Goal: Transaction & Acquisition: Purchase product/service

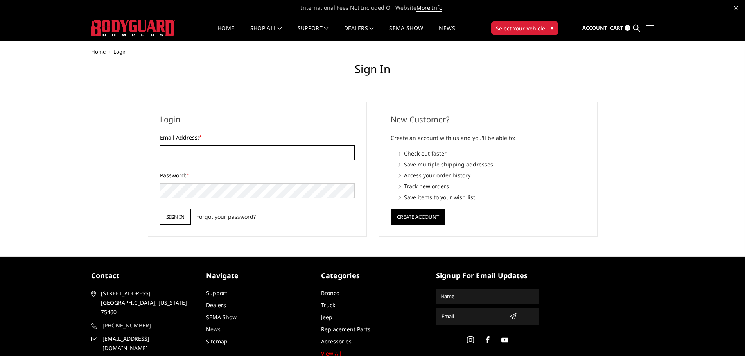
type input "[EMAIL_ADDRESS][DOMAIN_NAME]"
click at [176, 215] on input "Sign in" at bounding box center [175, 217] width 31 height 16
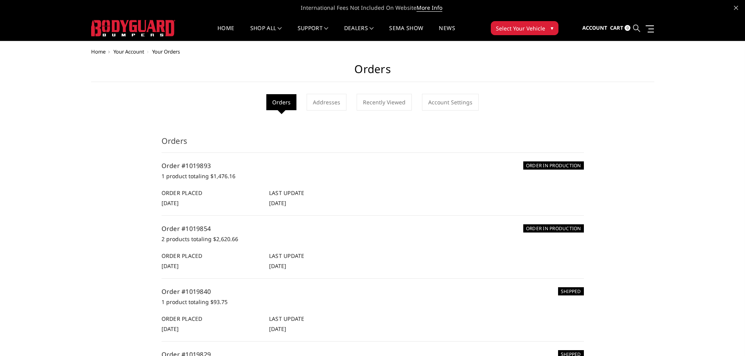
click at [634, 27] on icon at bounding box center [637, 28] width 7 height 7
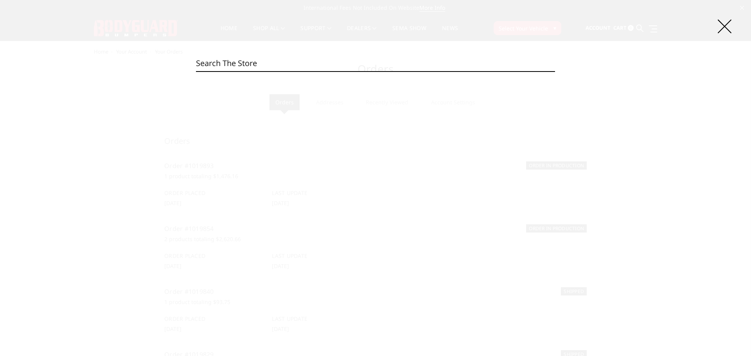
click at [239, 67] on input "Search" at bounding box center [375, 64] width 359 height 16
paste input "JEC24BYGMN"
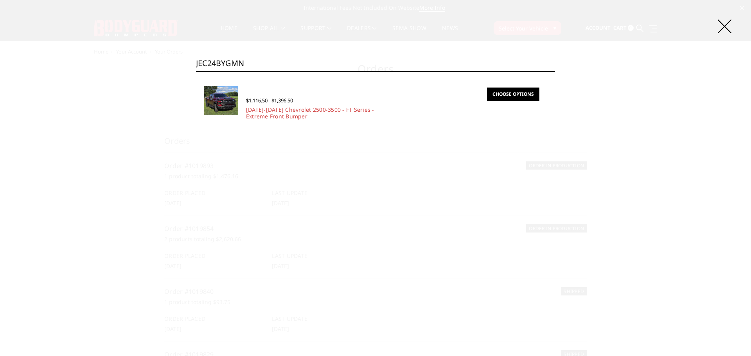
type input "JEC24BYGMN"
click at [507, 96] on link "Choose Options" at bounding box center [513, 94] width 52 height 13
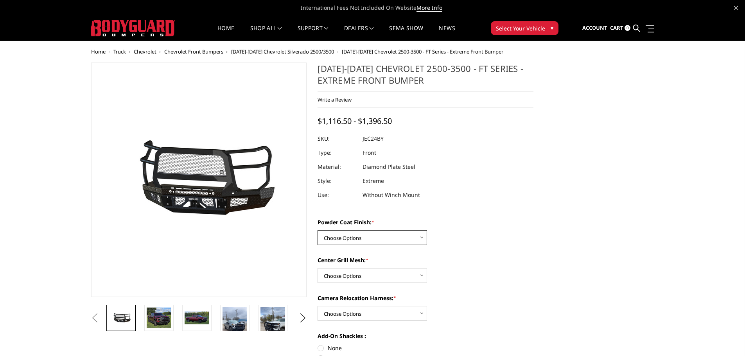
click at [381, 237] on select "Choose Options Bare Metal Gloss Black Powder Coat Textured Black Powder Coat" at bounding box center [373, 237] width 110 height 15
select select "3279"
click at [318, 230] on select "Choose Options Bare Metal Gloss Black Powder Coat Textured Black Powder Coat" at bounding box center [373, 237] width 110 height 15
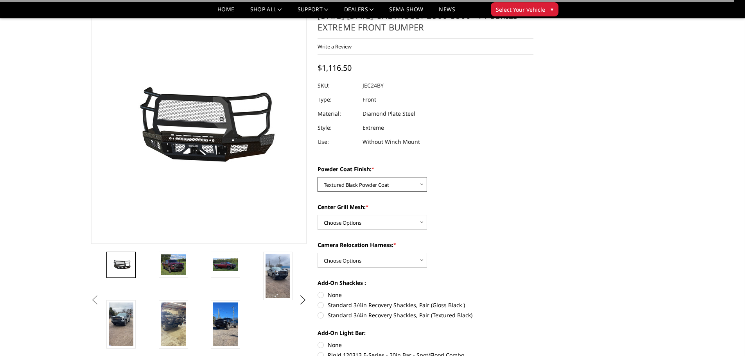
scroll to position [39, 0]
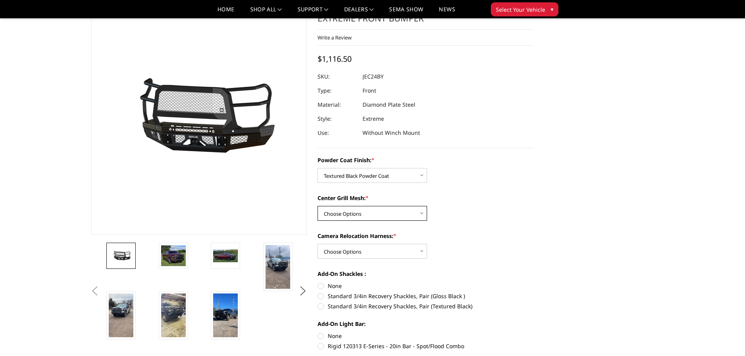
click at [357, 213] on select "Choose Options WITH Expanded Metal in Center Grill WITHOUT Expanded Metal in Ce…" at bounding box center [373, 213] width 110 height 15
select select "3280"
click at [318, 206] on select "Choose Options WITH Expanded Metal in Center Grill WITHOUT Expanded Metal in Ce…" at bounding box center [373, 213] width 110 height 15
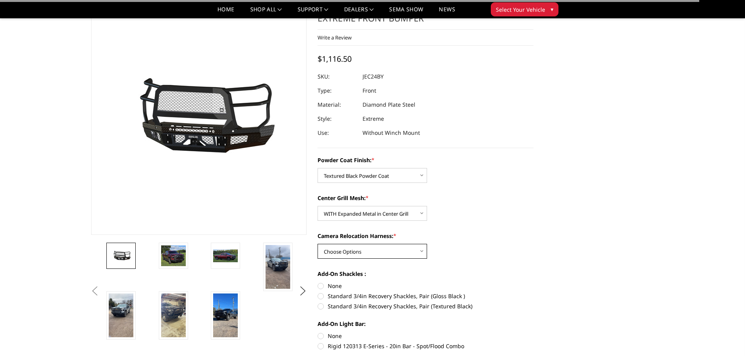
drag, startPoint x: 354, startPoint y: 248, endPoint x: 354, endPoint y: 254, distance: 5.1
click at [354, 248] on select "Choose Options WITH Camera Relocation Harness WITHOUT Camera Relocation Harness" at bounding box center [373, 251] width 110 height 15
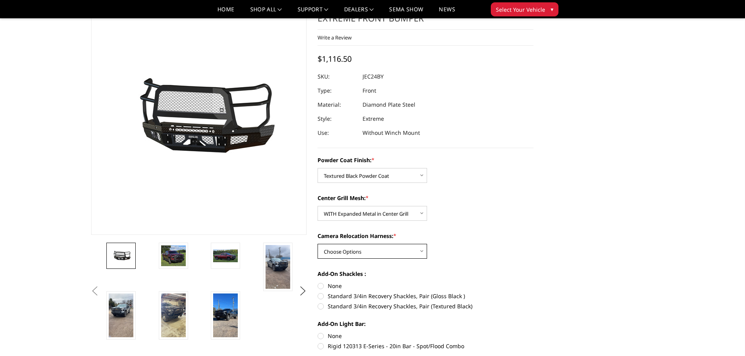
select select "3283"
click at [318, 244] on select "Choose Options WITH Camera Relocation Harness WITHOUT Camera Relocation Harness" at bounding box center [373, 251] width 110 height 15
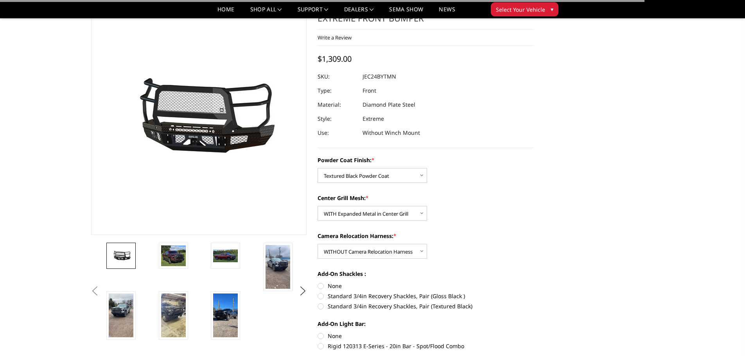
click at [327, 286] on label "None" at bounding box center [426, 286] width 216 height 8
click at [318, 283] on input "None" at bounding box center [318, 282] width 0 height 0
radio input "true"
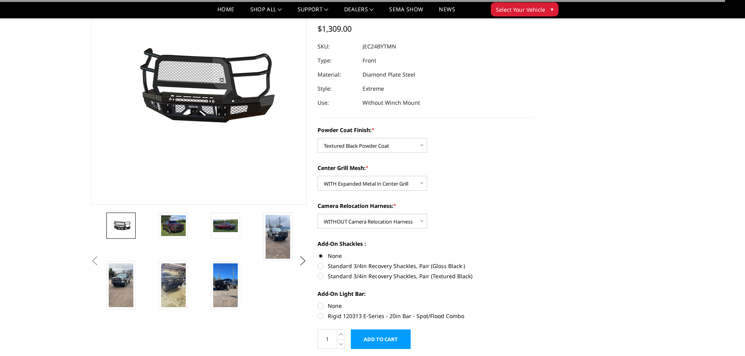
scroll to position [78, 0]
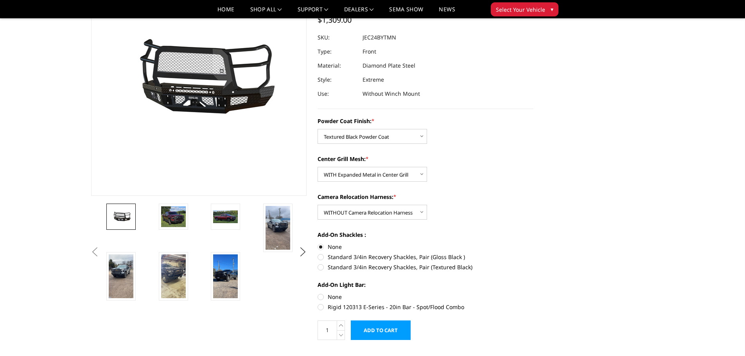
click at [329, 296] on label "None" at bounding box center [426, 297] width 216 height 8
click at [318, 293] on input "None" at bounding box center [318, 293] width 0 height 0
radio input "true"
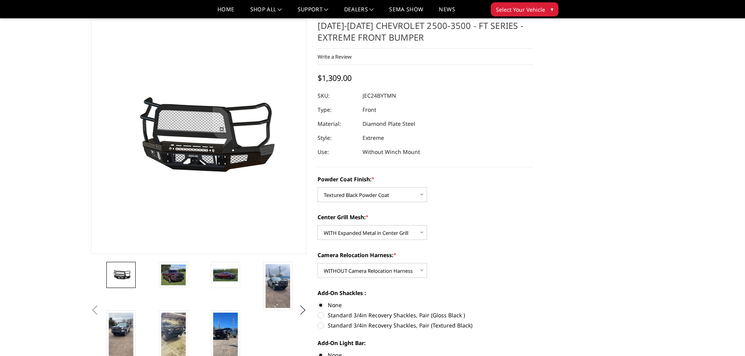
scroll to position [39, 0]
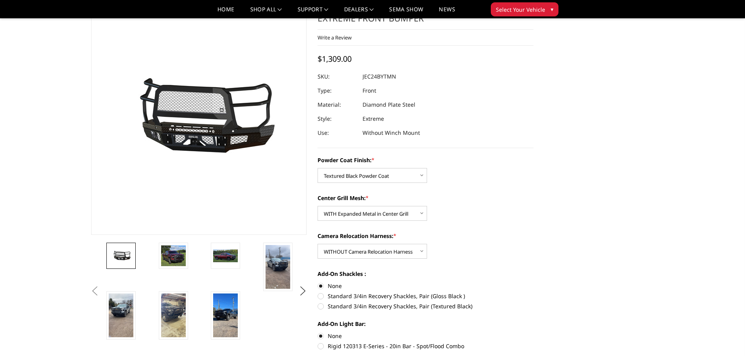
click at [333, 297] on label "Standard 3/4in Recovery Shackles, Pair (Gloss Black )" at bounding box center [426, 296] width 216 height 8
click at [534, 283] on input "Standard 3/4in Recovery Shackles, Pair (Gloss Black )" at bounding box center [534, 282] width 0 height 0
radio input "true"
click at [329, 285] on label "None" at bounding box center [426, 286] width 216 height 8
click at [318, 283] on input "None" at bounding box center [318, 282] width 0 height 0
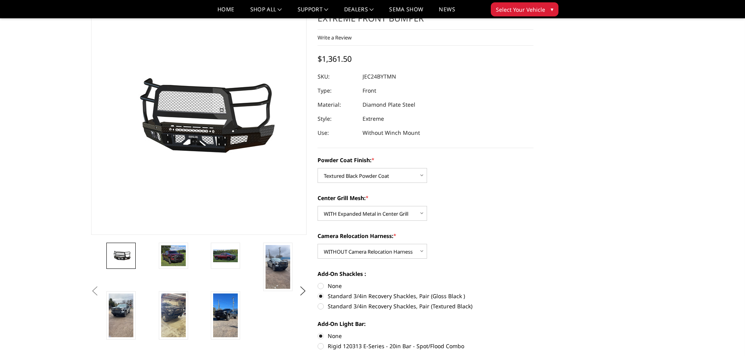
radio input "true"
click at [383, 174] on select "Choose Options Bare Metal Gloss Black Powder Coat Textured Black Powder Coat" at bounding box center [373, 175] width 110 height 15
select select "3278"
click at [318, 168] on select "Choose Options Bare Metal Gloss Black Powder Coat Textured Black Powder Coat" at bounding box center [373, 175] width 110 height 15
click at [326, 298] on label "Standard 3/4in Recovery Shackles, Pair (Gloss Black )" at bounding box center [426, 296] width 216 height 8
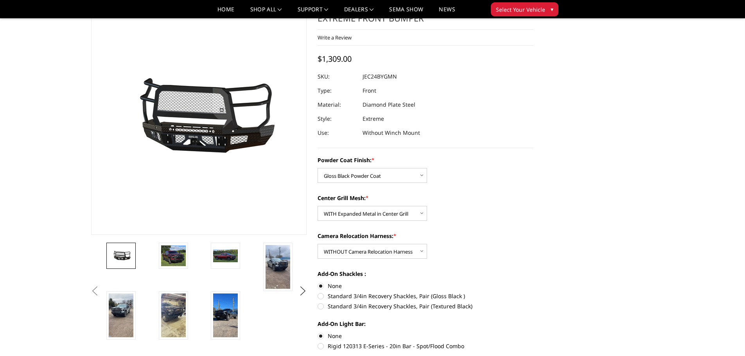
click at [534, 283] on input "Standard 3/4in Recovery Shackles, Pair (Gloss Black )" at bounding box center [534, 282] width 0 height 0
radio input "true"
click at [322, 288] on label "None" at bounding box center [426, 286] width 216 height 8
click at [318, 283] on input "None" at bounding box center [318, 282] width 0 height 0
radio input "true"
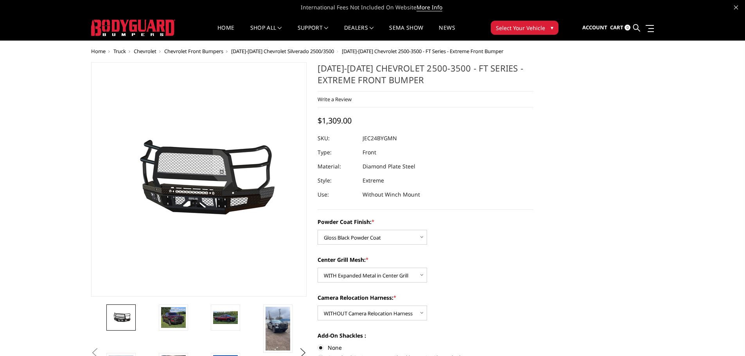
scroll to position [0, 0]
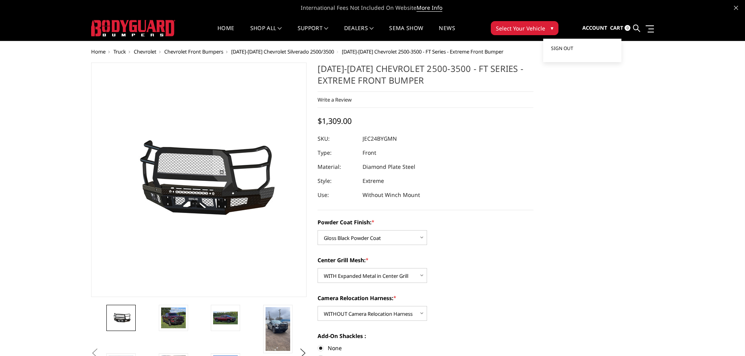
click at [583, 49] on link "Sign out" at bounding box center [582, 49] width 63 height 12
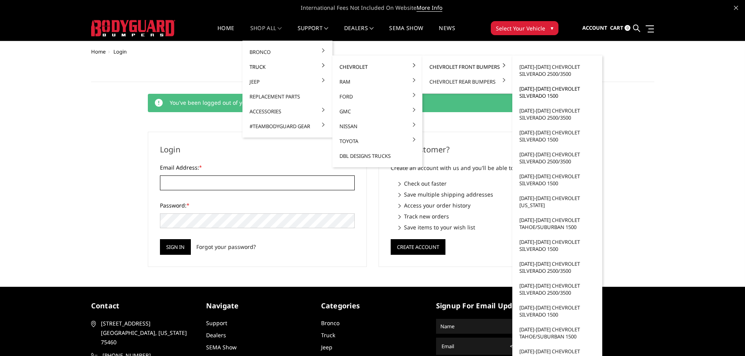
type input "customerservice@4wheelperformance.com"
click at [546, 96] on link "[DATE]-[DATE] Chevrolet Silverado 1500" at bounding box center [558, 92] width 84 height 22
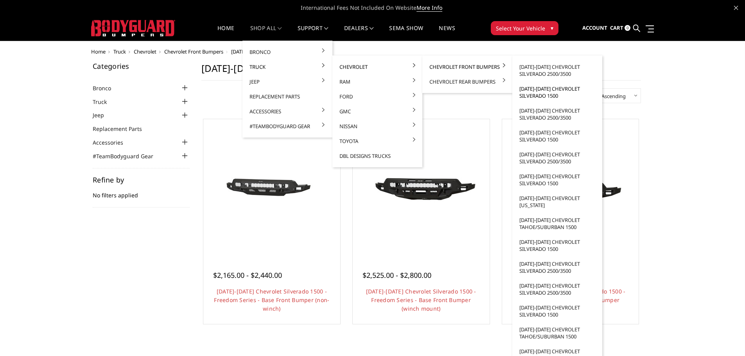
click at [550, 89] on link "[DATE]-[DATE] Chevrolet Silverado 1500" at bounding box center [558, 92] width 84 height 22
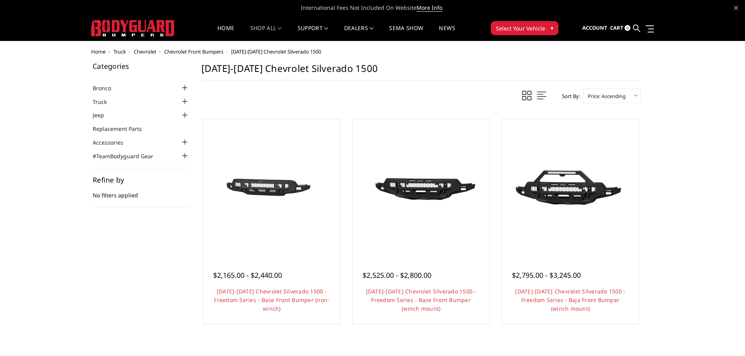
click at [184, 103] on div at bounding box center [184, 101] width 9 height 9
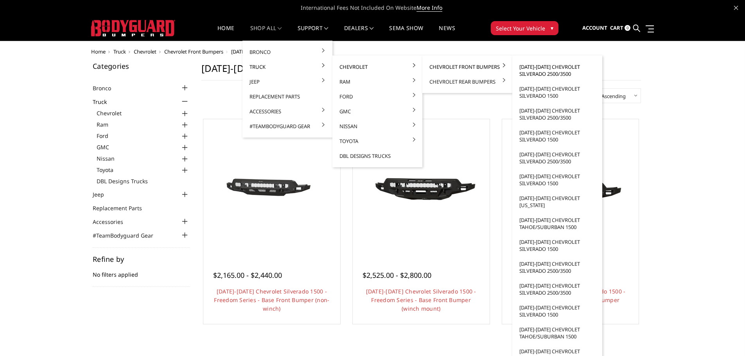
click at [551, 76] on link "[DATE]-[DATE] Chevrolet Silverado 2500/3500" at bounding box center [558, 70] width 84 height 22
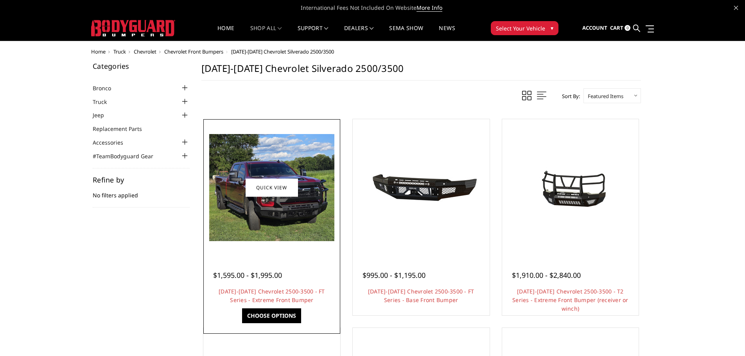
click at [298, 232] on img at bounding box center [271, 187] width 125 height 107
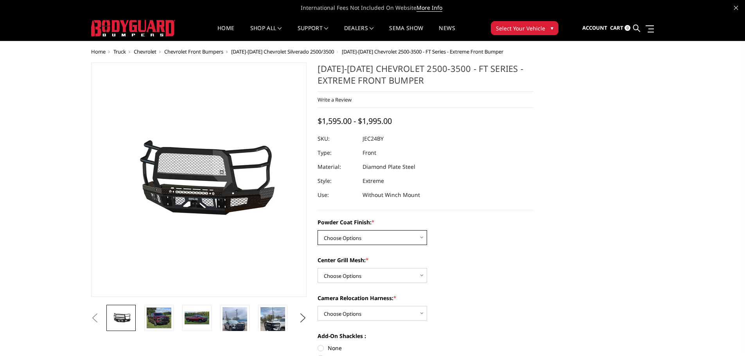
click at [367, 233] on select "Choose Options Bare Metal Gloss Black Powder Coat Textured Black Powder Coat" at bounding box center [373, 237] width 110 height 15
select select "3278"
click at [318, 230] on select "Choose Options Bare Metal Gloss Black Powder Coat Textured Black Powder Coat" at bounding box center [373, 237] width 110 height 15
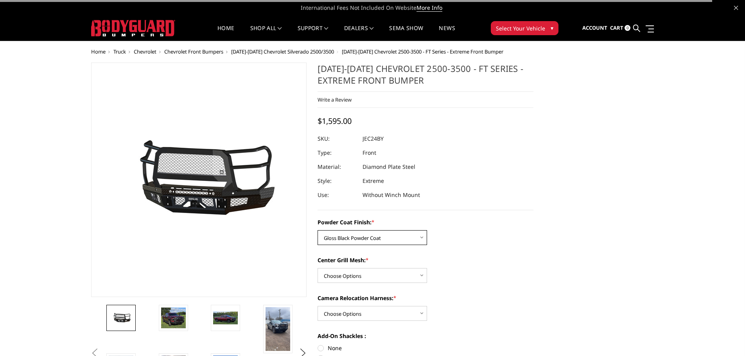
scroll to position [39, 0]
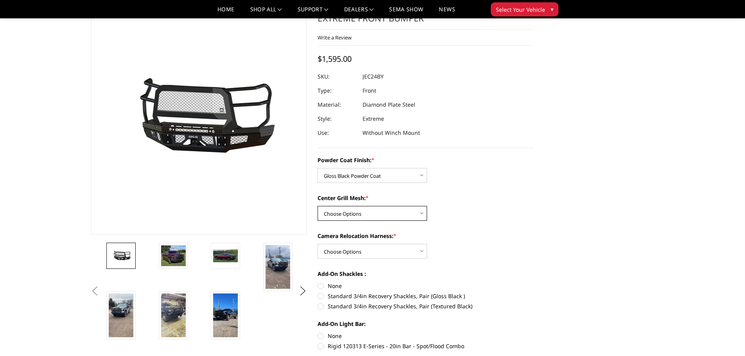
click at [361, 212] on select "Choose Options WITH Expanded Metal in Center Grill WITHOUT Expanded Metal in Ce…" at bounding box center [373, 213] width 110 height 15
select select "3280"
click at [318, 206] on select "Choose Options WITH Expanded Metal in Center Grill WITHOUT Expanded Metal in Ce…" at bounding box center [373, 213] width 110 height 15
click at [355, 254] on select "Choose Options WITH Camera Relocation Harness WITHOUT Camera Relocation Harness" at bounding box center [373, 251] width 110 height 15
select select "3283"
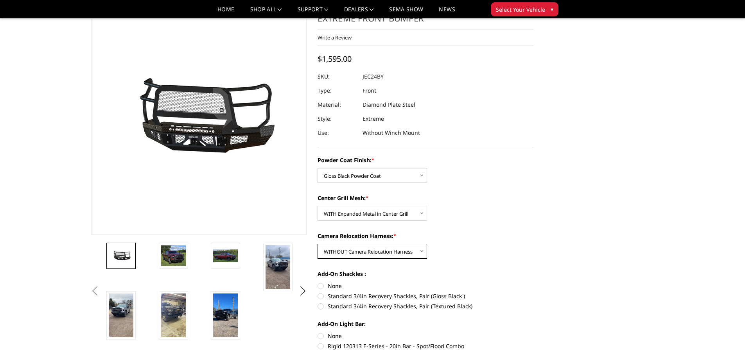
click at [318, 244] on select "Choose Options WITH Camera Relocation Harness WITHOUT Camera Relocation Harness" at bounding box center [373, 251] width 110 height 15
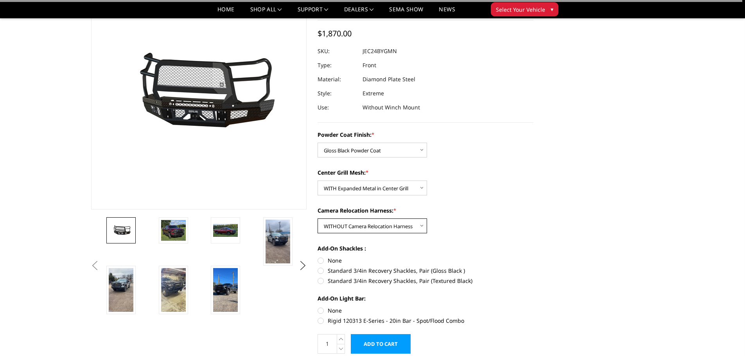
scroll to position [78, 0]
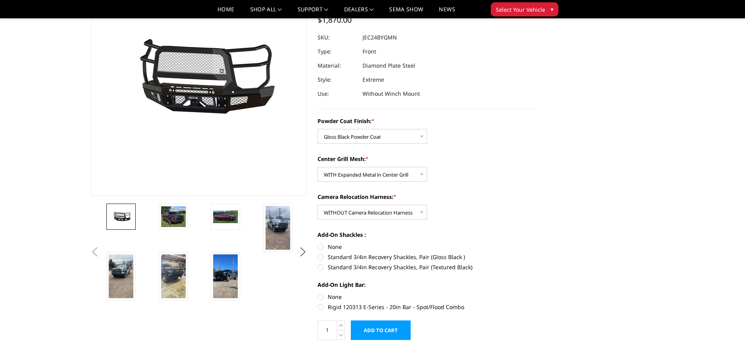
click at [332, 255] on label "Standard 3/4in Recovery Shackles, Pair (Gloss Black )" at bounding box center [426, 257] width 216 height 8
click at [534, 243] on input "Standard 3/4in Recovery Shackles, Pair (Gloss Black )" at bounding box center [534, 243] width 0 height 0
radio input "true"
click at [331, 298] on label "None" at bounding box center [426, 297] width 216 height 8
click at [318, 293] on input "None" at bounding box center [318, 293] width 0 height 0
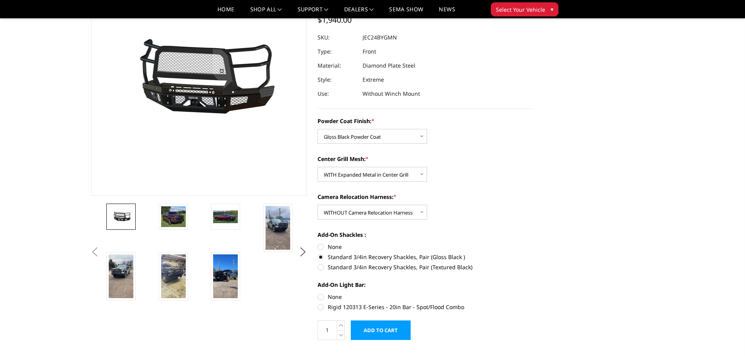
radio input "true"
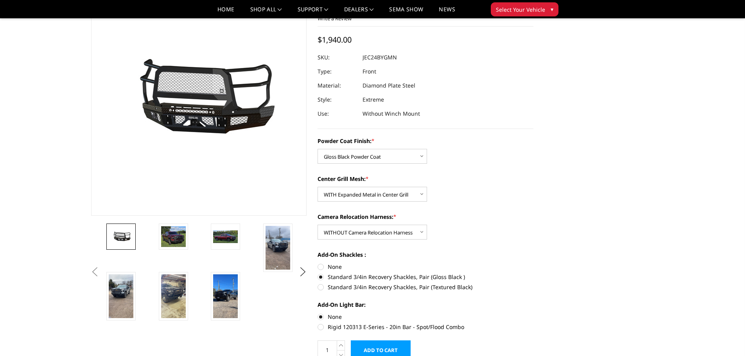
scroll to position [39, 0]
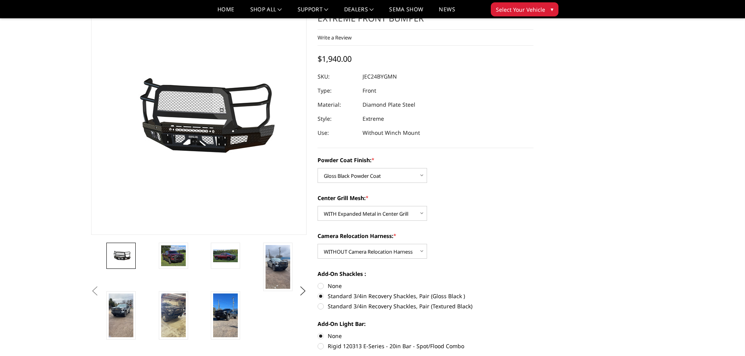
click at [338, 288] on label "None" at bounding box center [426, 286] width 216 height 8
click at [318, 283] on input "None" at bounding box center [318, 282] width 0 height 0
radio input "true"
click at [335, 298] on label "Standard 3/4in Recovery Shackles, Pair (Gloss Black )" at bounding box center [426, 296] width 216 height 8
click at [534, 283] on input "Standard 3/4in Recovery Shackles, Pair (Gloss Black )" at bounding box center [534, 282] width 0 height 0
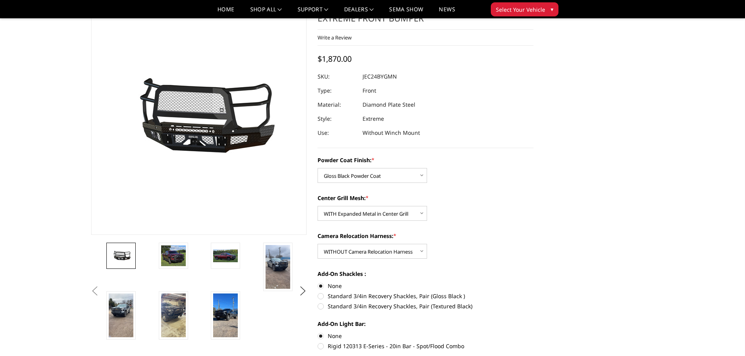
radio input "true"
click at [360, 212] on select "Choose Options WITH Expanded Metal in Center Grill WITHOUT Expanded Metal in Ce…" at bounding box center [373, 213] width 110 height 15
select select "3281"
click at [318, 206] on select "Choose Options WITH Expanded Metal in Center Grill WITHOUT Expanded Metal in Ce…" at bounding box center [373, 213] width 110 height 15
click at [363, 175] on select "Choose Options Bare Metal Gloss Black Powder Coat Textured Black Powder Coat" at bounding box center [373, 175] width 110 height 15
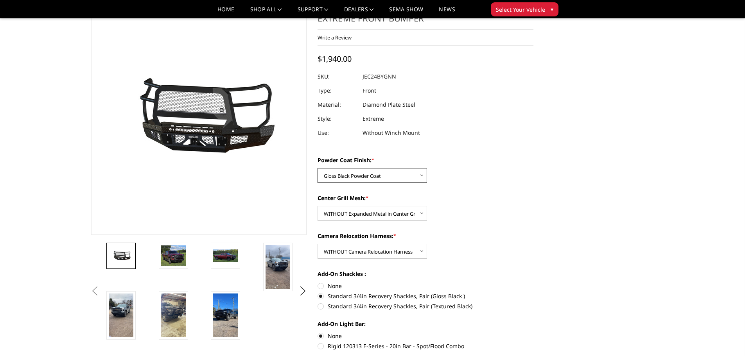
select select "3279"
click at [318, 168] on select "Choose Options Bare Metal Gloss Black Powder Coat Textured Black Powder Coat" at bounding box center [373, 175] width 110 height 15
click at [353, 214] on select "Choose Options WITH Expanded Metal in Center Grill WITHOUT Expanded Metal in Ce…" at bounding box center [373, 213] width 110 height 15
select select "3280"
click at [318, 206] on select "Choose Options WITH Expanded Metal in Center Grill WITHOUT Expanded Metal in Ce…" at bounding box center [373, 213] width 110 height 15
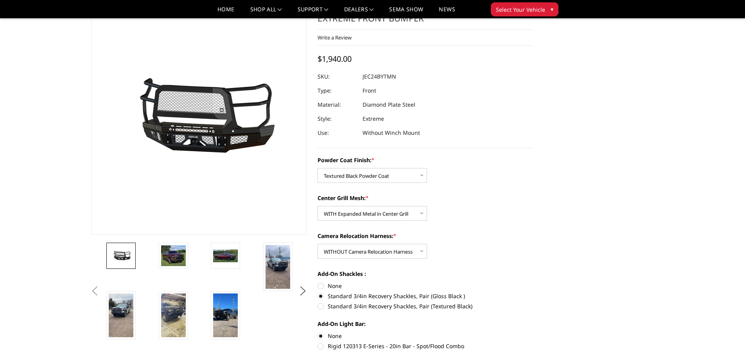
click at [330, 288] on label "None" at bounding box center [426, 286] width 216 height 8
click at [318, 283] on input "None" at bounding box center [318, 282] width 0 height 0
radio input "true"
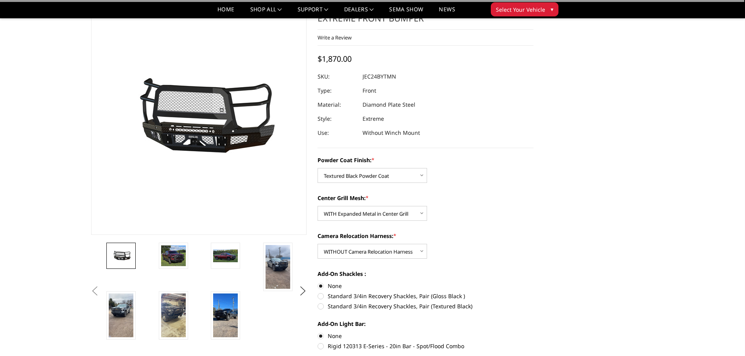
click at [330, 297] on label "Standard 3/4in Recovery Shackles, Pair (Gloss Black )" at bounding box center [426, 296] width 216 height 8
click at [534, 283] on input "Standard 3/4in Recovery Shackles, Pair (Gloss Black )" at bounding box center [534, 282] width 0 height 0
radio input "true"
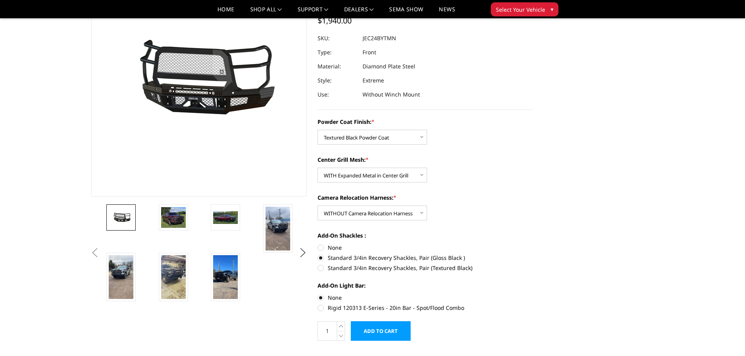
scroll to position [78, 0]
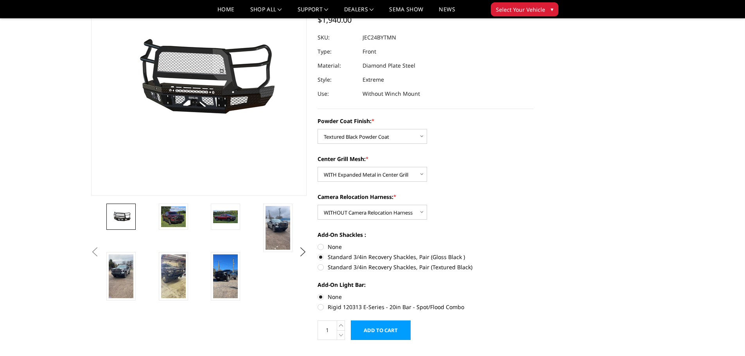
click at [337, 248] on label "None" at bounding box center [426, 247] width 216 height 8
click at [318, 243] on input "None" at bounding box center [318, 243] width 0 height 0
radio input "true"
click at [337, 259] on label "Standard 3/4in Recovery Shackles, Pair (Gloss Black )" at bounding box center [426, 257] width 216 height 8
click at [534, 243] on input "Standard 3/4in Recovery Shackles, Pair (Gloss Black )" at bounding box center [534, 243] width 0 height 0
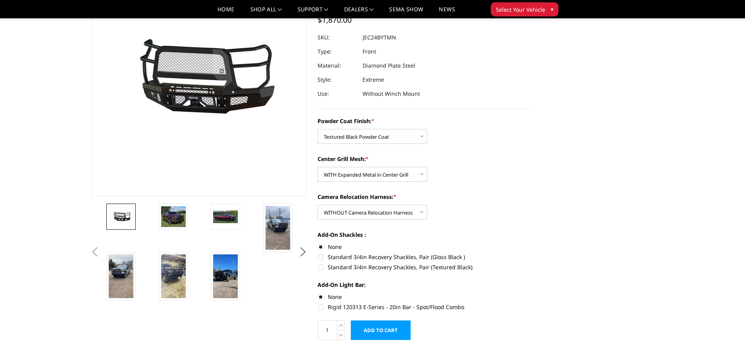
radio input "true"
drag, startPoint x: 362, startPoint y: 133, endPoint x: 360, endPoint y: 142, distance: 8.9
click at [362, 133] on select "Choose Options Bare Metal Gloss Black Powder Coat Textured Black Powder Coat" at bounding box center [373, 136] width 110 height 15
select select "3278"
click at [318, 129] on select "Choose Options Bare Metal Gloss Black Powder Coat Textured Black Powder Coat" at bounding box center [373, 136] width 110 height 15
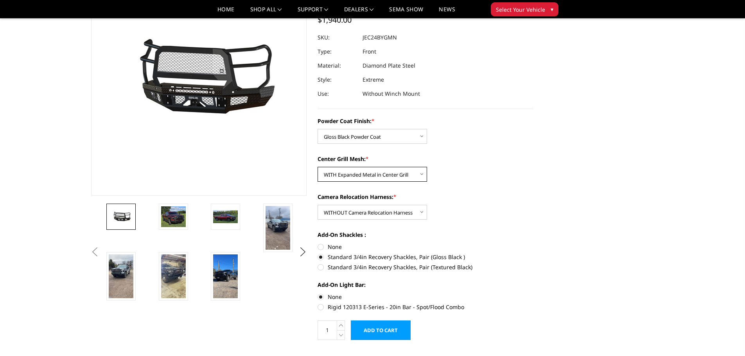
click at [371, 176] on select "Choose Options WITH Expanded Metal in Center Grill WITHOUT Expanded Metal in Ce…" at bounding box center [373, 174] width 110 height 15
click at [318, 167] on select "Choose Options WITH Expanded Metal in Center Grill WITHOUT Expanded Metal in Ce…" at bounding box center [373, 174] width 110 height 15
click at [366, 174] on select "Choose Options WITH Expanded Metal in Center Grill WITHOUT Expanded Metal in Ce…" at bounding box center [373, 174] width 110 height 15
select select "3280"
click at [318, 167] on select "Choose Options WITH Expanded Metal in Center Grill WITHOUT Expanded Metal in Ce…" at bounding box center [373, 174] width 110 height 15
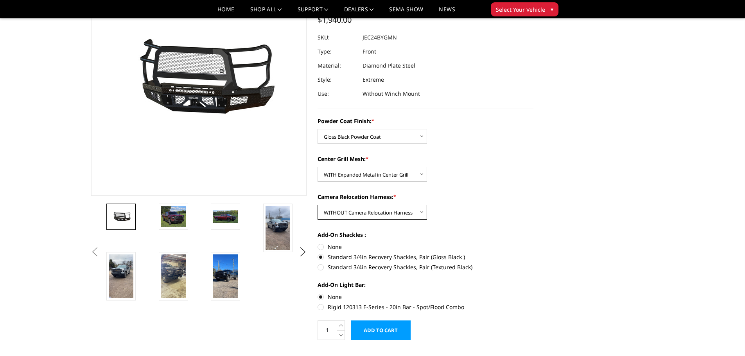
click at [365, 210] on select "Choose Options WITH Camera Relocation Harness WITHOUT Camera Relocation Harness" at bounding box center [373, 212] width 110 height 15
click at [318, 205] on select "Choose Options WITH Camera Relocation Harness WITHOUT Camera Relocation Harness" at bounding box center [373, 212] width 110 height 15
click at [362, 217] on select "Choose Options WITH Camera Relocation Harness WITHOUT Camera Relocation Harness" at bounding box center [373, 212] width 110 height 15
select select "3283"
click at [318, 205] on select "Choose Options WITH Camera Relocation Harness WITHOUT Camera Relocation Harness" at bounding box center [373, 212] width 110 height 15
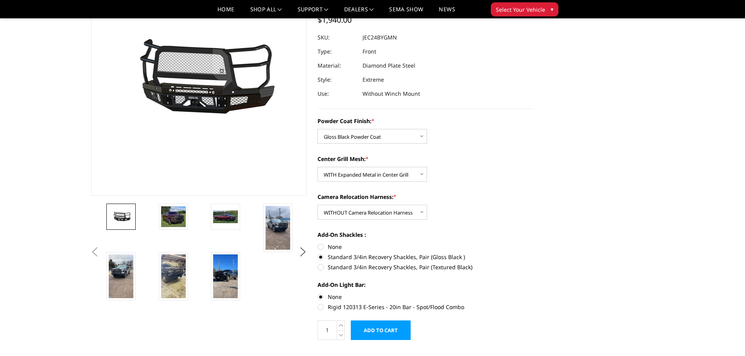
click at [341, 248] on label "None" at bounding box center [426, 247] width 216 height 8
click at [318, 243] on input "None" at bounding box center [318, 243] width 0 height 0
radio input "true"
click at [338, 256] on label "Standard 3/4in Recovery Shackles, Pair (Gloss Black )" at bounding box center [426, 257] width 216 height 8
click at [534, 243] on input "Standard 3/4in Recovery Shackles, Pair (Gloss Black )" at bounding box center [534, 243] width 0 height 0
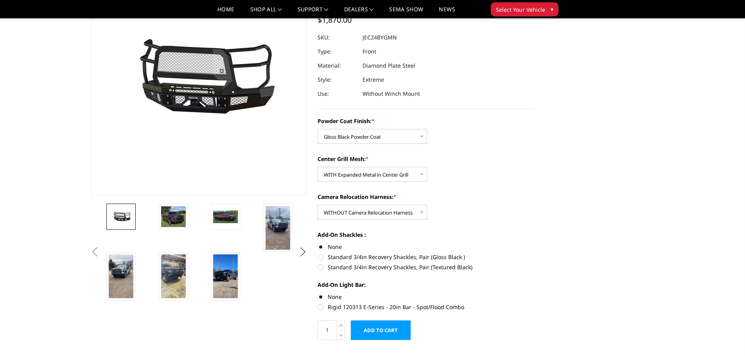
radio input "true"
click at [339, 267] on label "Standard 3/4in Recovery Shackles, Pair (Textured Black)" at bounding box center [426, 267] width 216 height 8
click at [534, 254] on input "Standard 3/4in Recovery Shackles, Pair (Textured Black)" at bounding box center [534, 253] width 0 height 0
radio input "true"
click at [342, 258] on label "Standard 3/4in Recovery Shackles, Pair (Gloss Black )" at bounding box center [426, 257] width 216 height 8
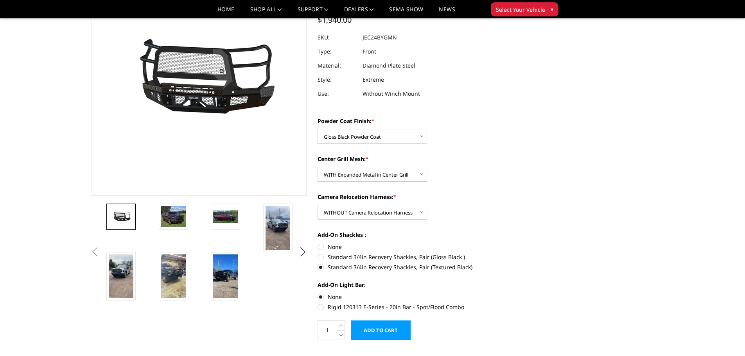
click at [534, 243] on input "Standard 3/4in Recovery Shackles, Pair (Gloss Black )" at bounding box center [534, 243] width 0 height 0
radio input "true"
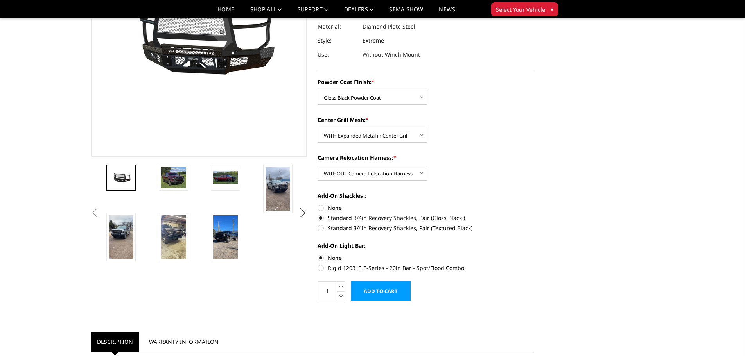
scroll to position [157, 0]
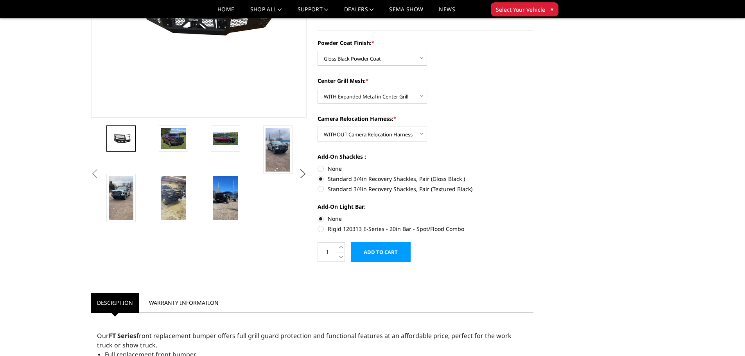
click at [389, 252] on input "Add to Cart" at bounding box center [381, 253] width 60 height 20
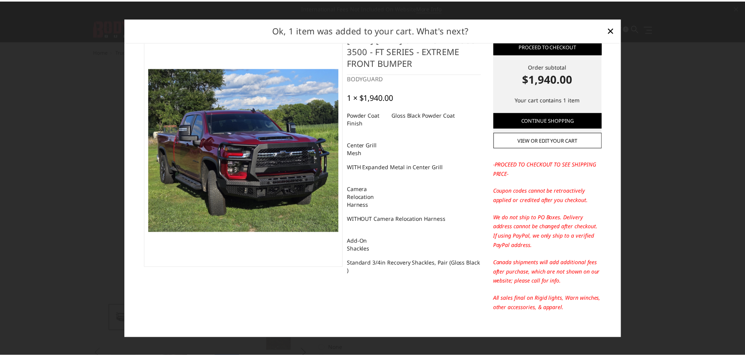
scroll to position [33, 0]
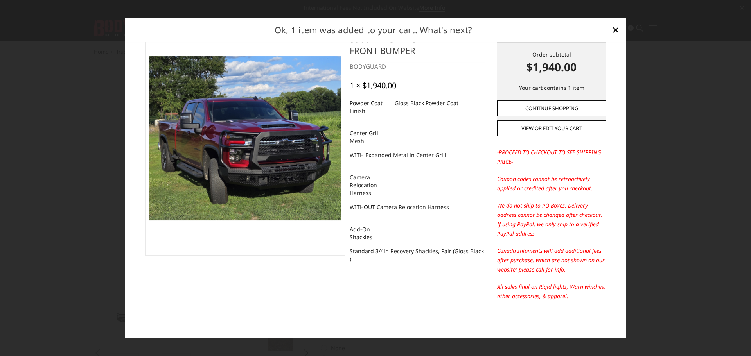
click at [536, 112] on link "Continue Shopping" at bounding box center [551, 109] width 109 height 16
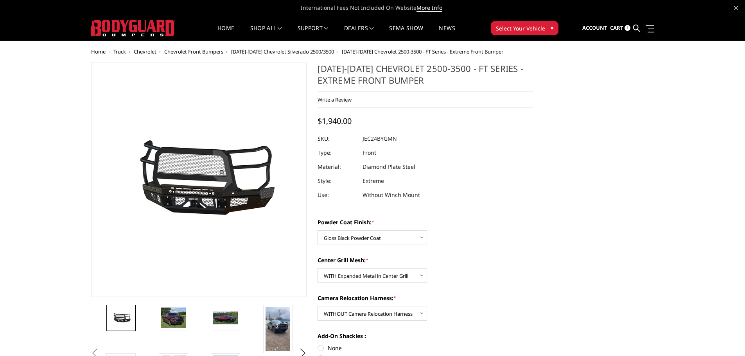
click at [620, 29] on span "Cart" at bounding box center [616, 27] width 13 height 7
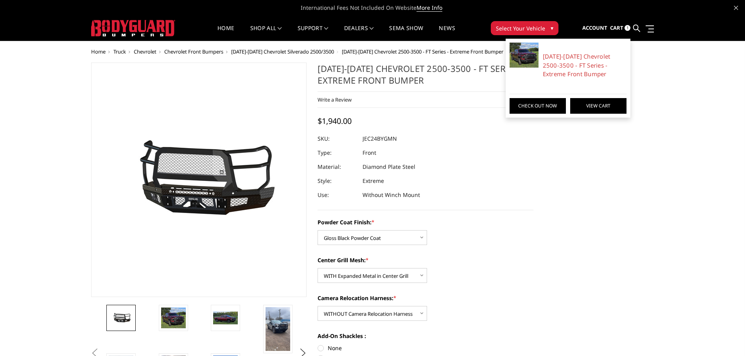
click at [590, 105] on link "View Cart" at bounding box center [599, 106] width 56 height 16
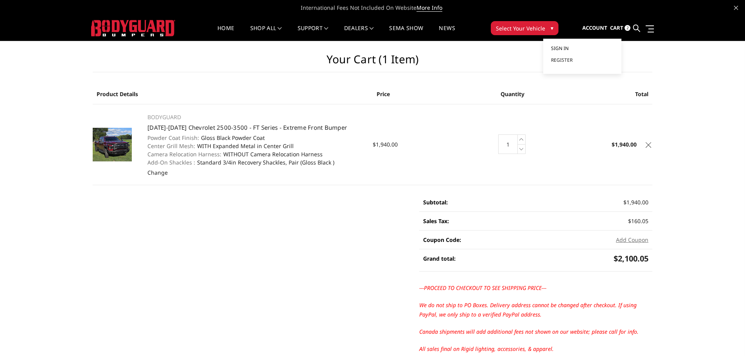
click at [565, 49] on span "Sign in" at bounding box center [560, 48] width 18 height 7
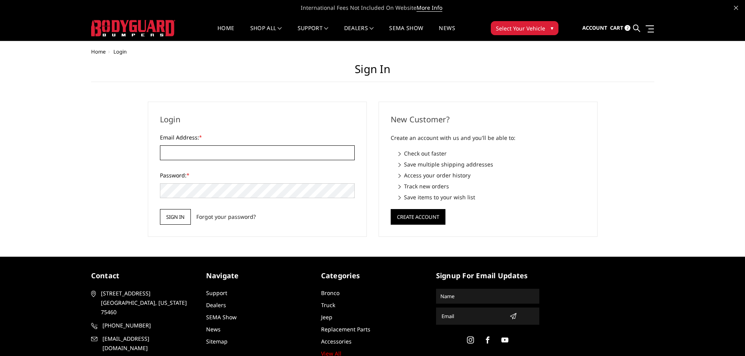
type input "[EMAIL_ADDRESS][DOMAIN_NAME]"
click at [183, 216] on input "Sign in" at bounding box center [175, 217] width 31 height 16
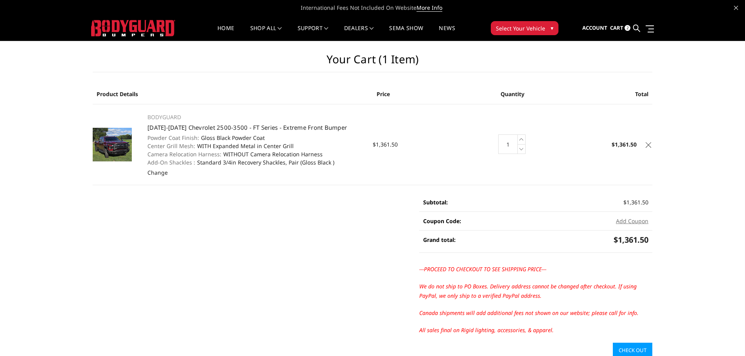
scroll to position [39, 0]
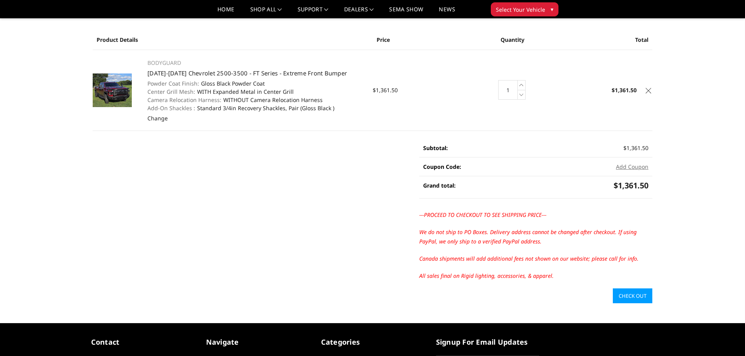
click at [629, 295] on link "Check out" at bounding box center [633, 296] width 40 height 15
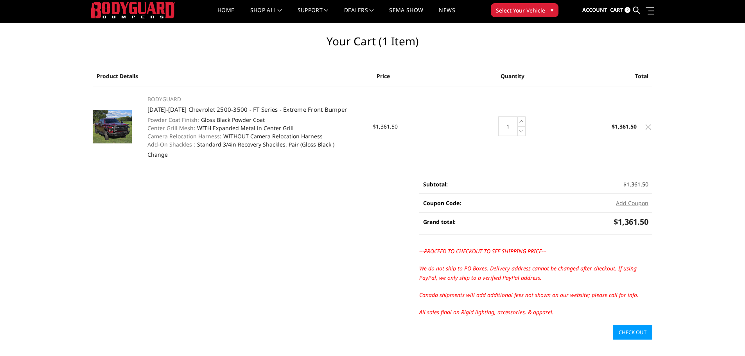
scroll to position [0, 0]
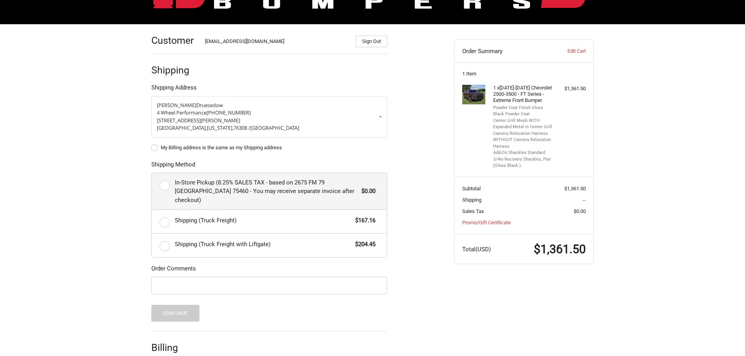
scroll to position [95, 0]
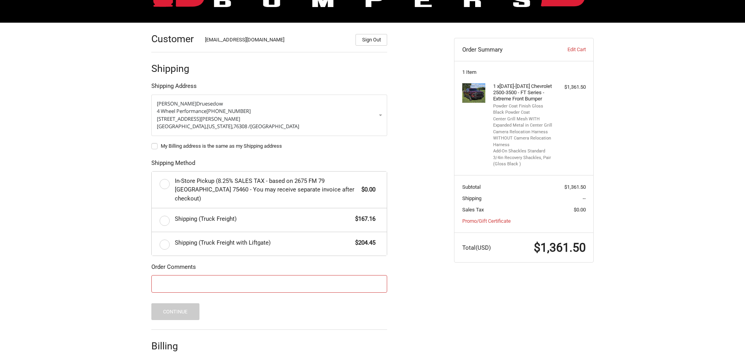
click at [185, 275] on input "Order Comments" at bounding box center [269, 284] width 236 height 18
type input "C"
type input "c"
type input "C"
type input "W"
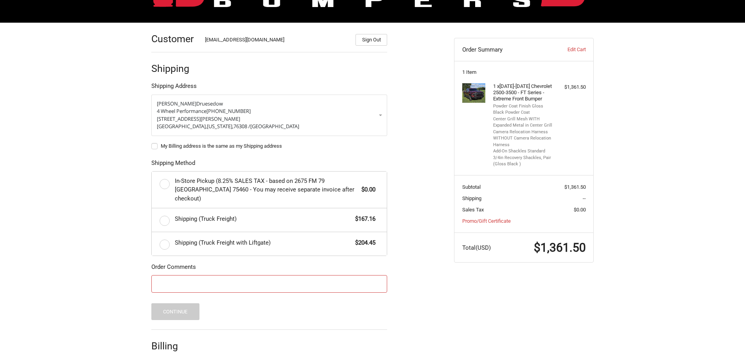
click at [232, 275] on input "Order Comments" at bounding box center [269, 284] width 236 height 18
click at [305, 278] on input "Please delay order this and send out [DATE][DATE]" at bounding box center [269, 284] width 236 height 18
type input "Please delay order this and send out [DATE][DATE]"
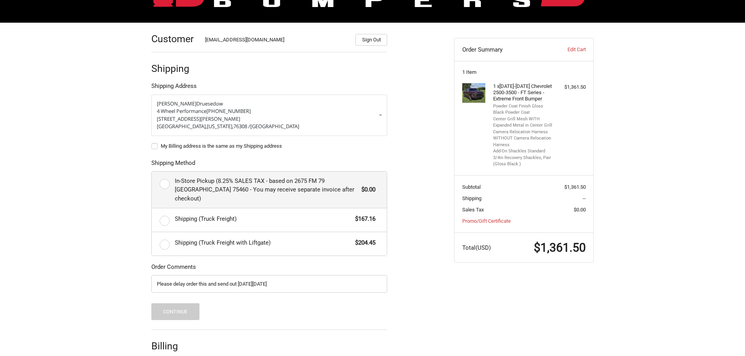
click at [176, 186] on span "In-Store Pickup (8.25% SALES TAX - based on 2675 FM 79 [GEOGRAPHIC_DATA] 75460 …" at bounding box center [266, 190] width 183 height 27
click at [152, 172] on input "In-Store Pickup (8.25% SALES TAX - based on 2675 FM 79 [GEOGRAPHIC_DATA] 75460 …" at bounding box center [152, 172] width 0 height 0
radio input "true"
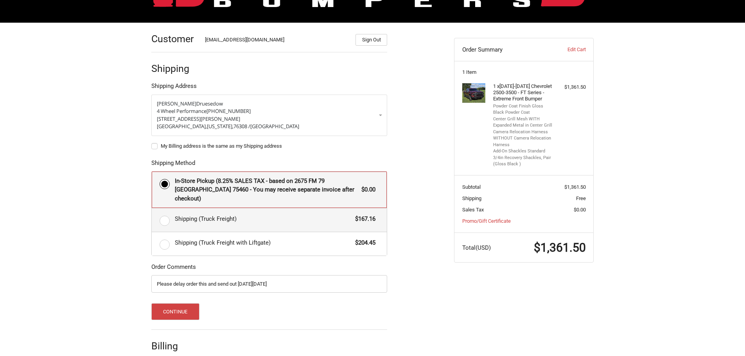
scroll to position [127, 0]
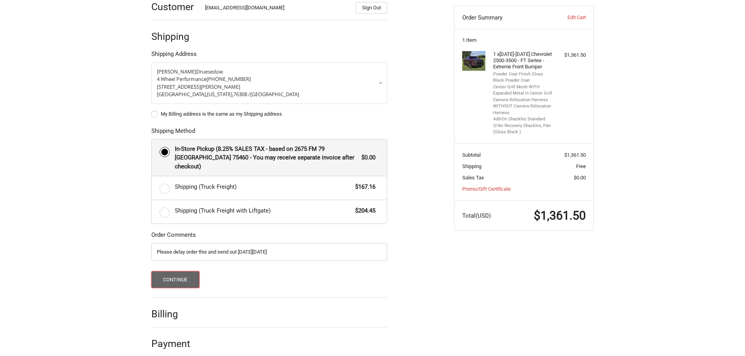
click at [180, 272] on button "Continue" at bounding box center [175, 280] width 48 height 17
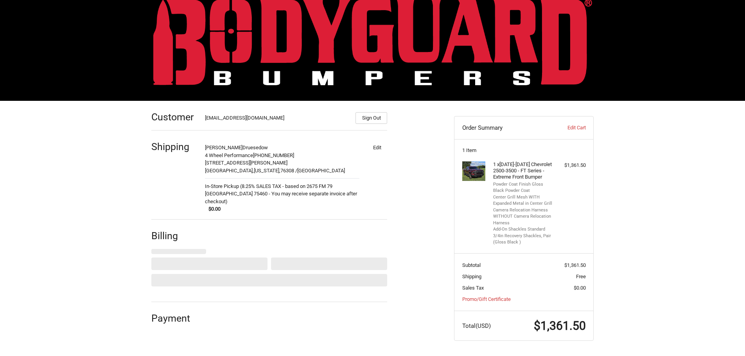
select select "US"
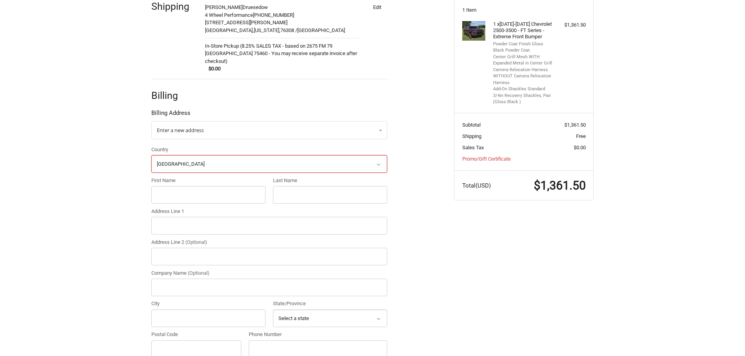
scroll to position [157, 0]
click at [184, 188] on input "First Name" at bounding box center [208, 195] width 114 height 18
type input "[PERSON_NAME]"
type input "Druesedow"
type input "4 WHEEL PERFORMANCE LLC"
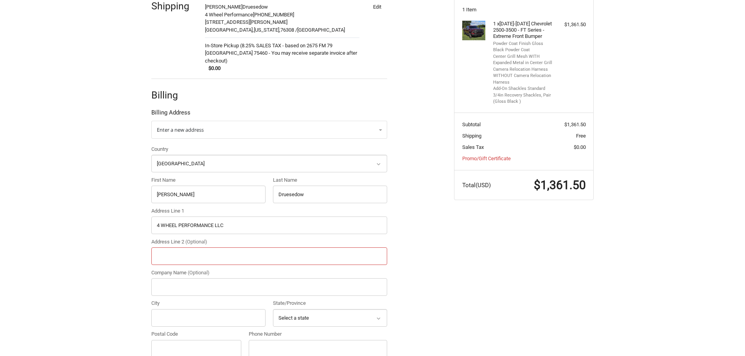
type input "3905 Wayne Ave Suite B"
type input "4 Wheel Performance"
type input "Wichita Falls"
select select "TX"
type input "76308"
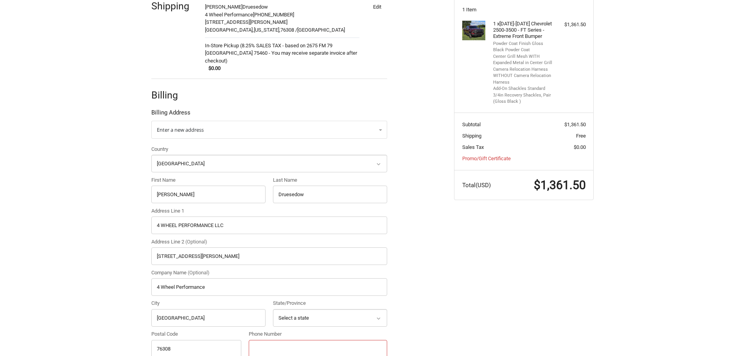
type input "9407612444"
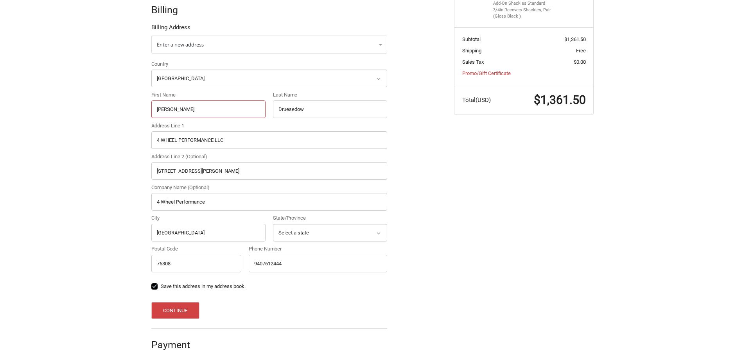
scroll to position [245, 0]
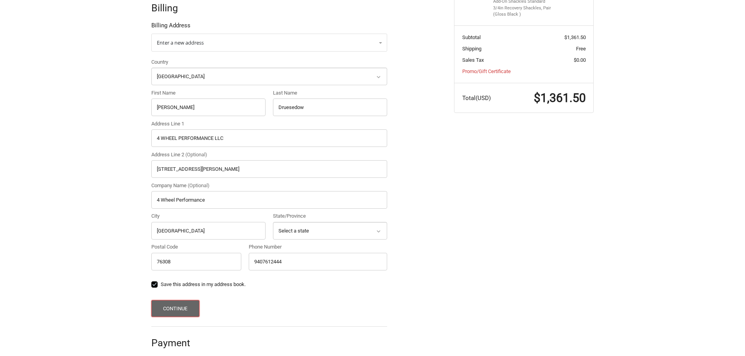
click at [171, 301] on button "Continue" at bounding box center [175, 309] width 48 height 17
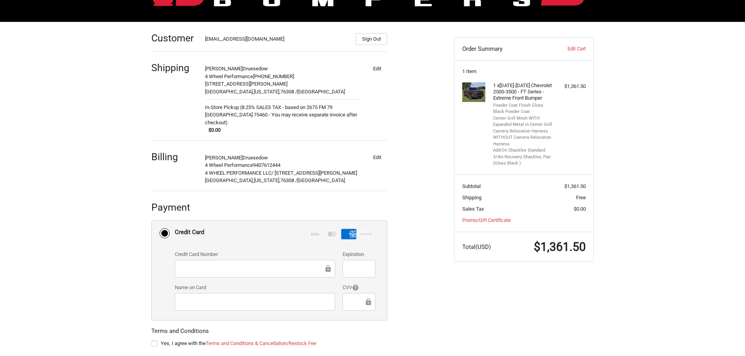
scroll to position [130, 0]
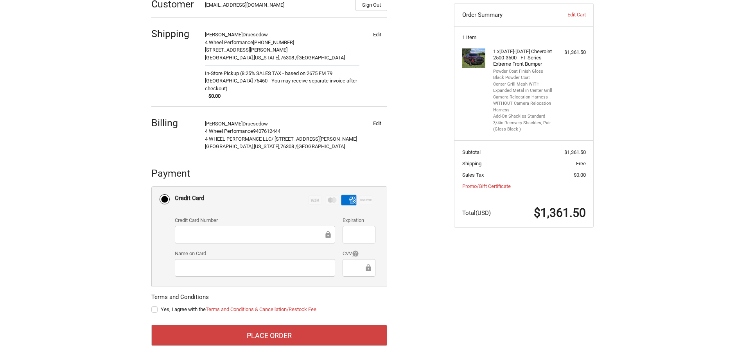
click at [153, 307] on label "Yes, I agree with the Terms and Conditions & Cancellation/Restock Fee" at bounding box center [269, 310] width 236 height 6
click at [152, 306] on input "Yes, I agree with the Terms and Conditions & Cancellation/Restock Fee" at bounding box center [151, 306] width 0 height 0
checkbox input "true"
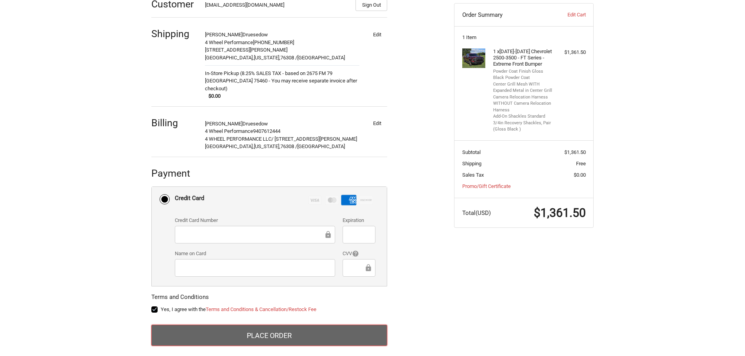
click at [236, 326] on button "Place Order" at bounding box center [269, 335] width 236 height 21
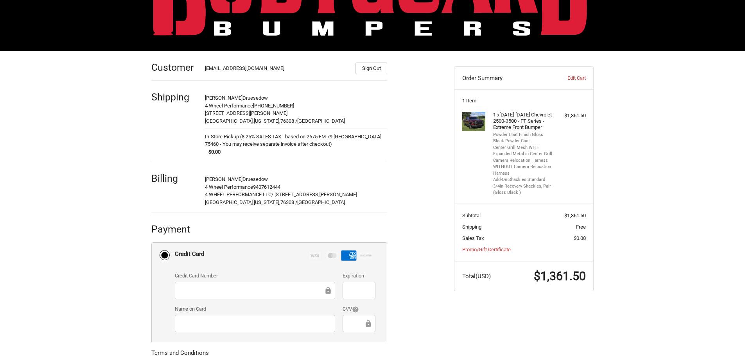
scroll to position [0, 0]
